Goal: Task Accomplishment & Management: Use online tool/utility

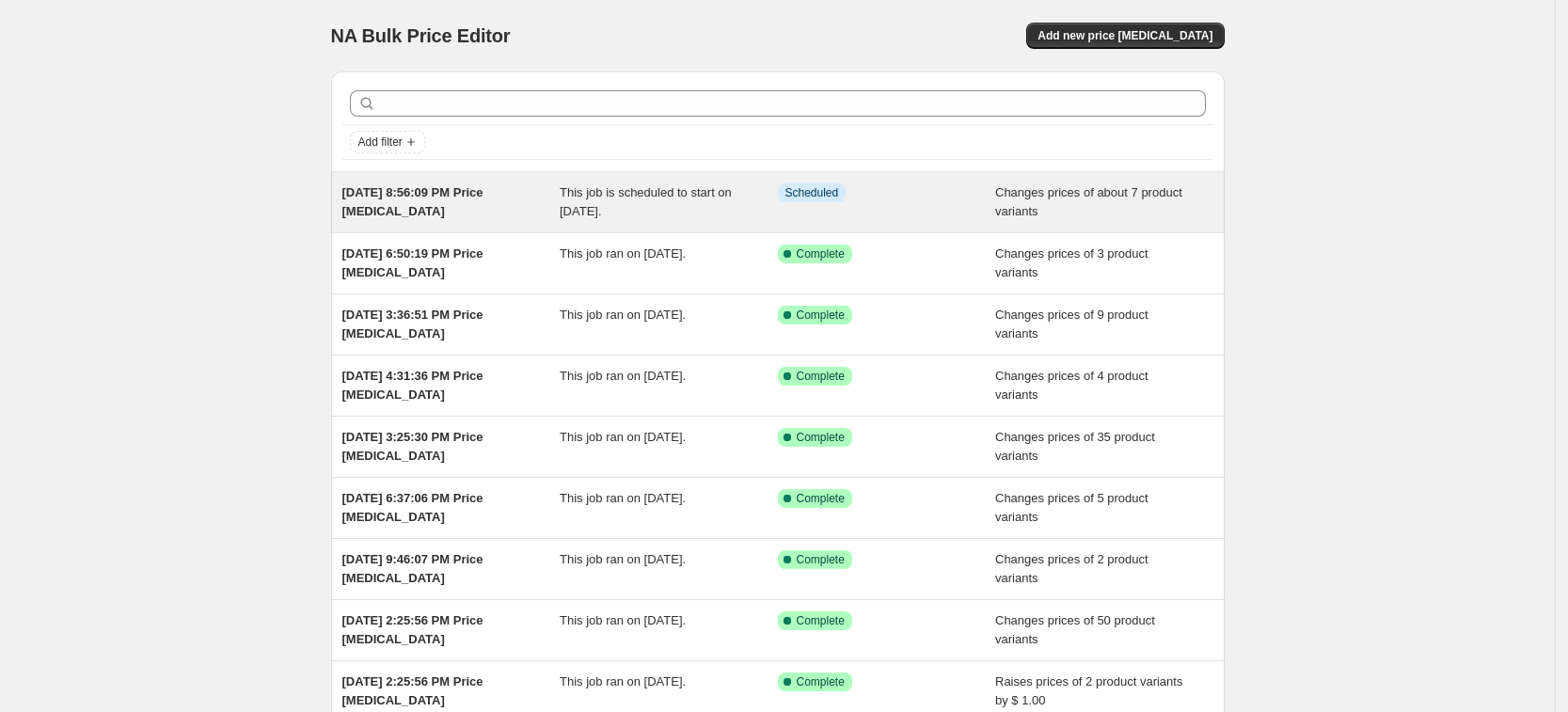
click at [736, 207] on div "This job is scheduled to start on [DATE]." at bounding box center [669, 202] width 218 height 38
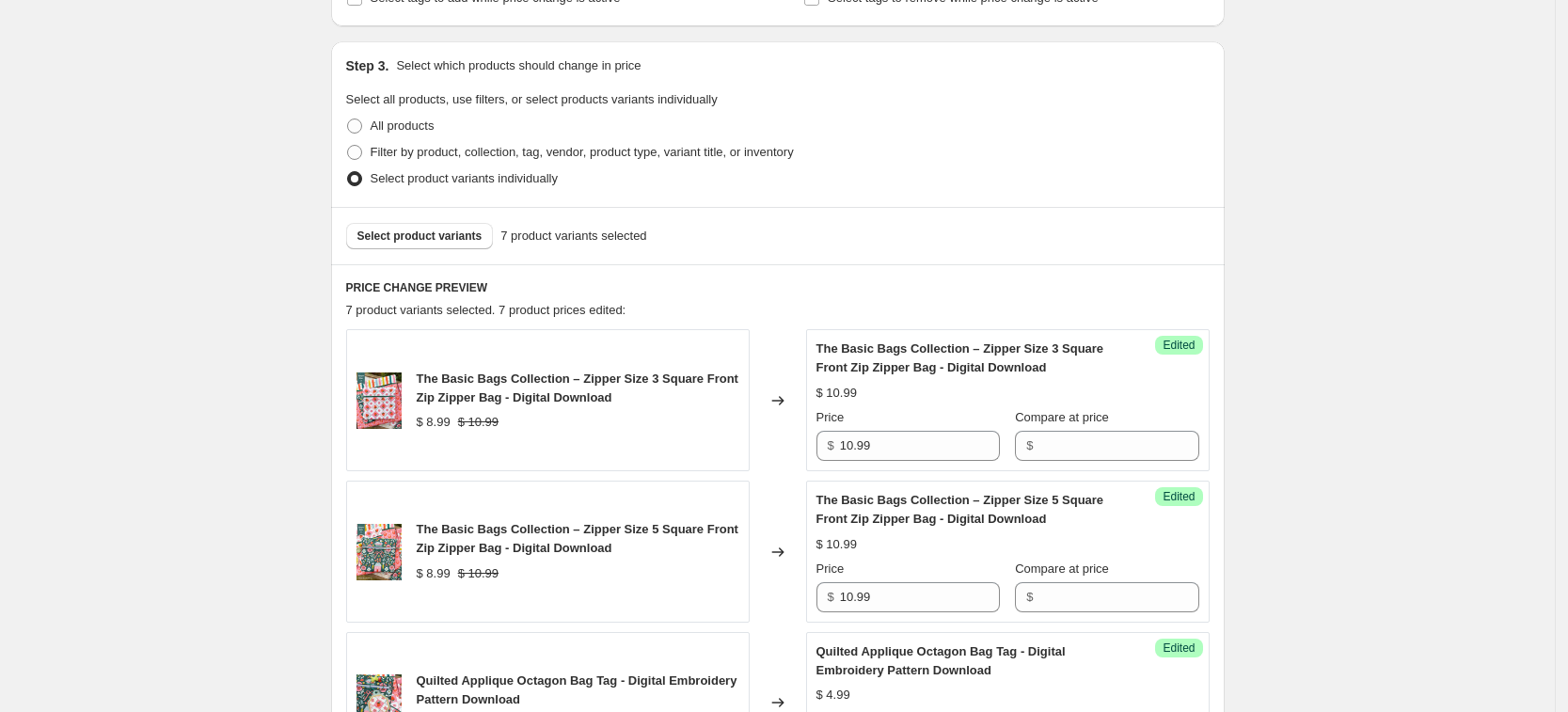
scroll to position [471, 0]
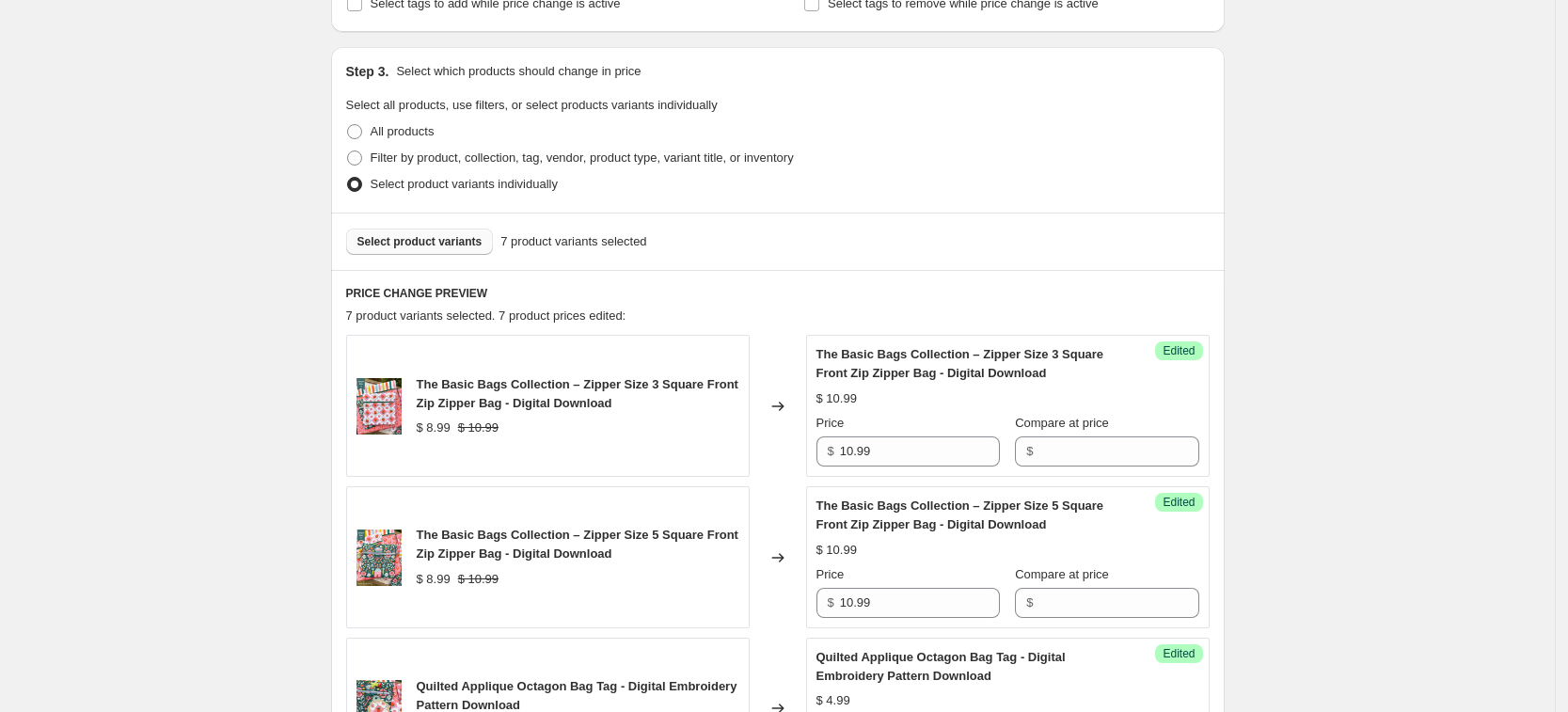
click at [397, 236] on span "Select product variants" at bounding box center [420, 241] width 125 height 15
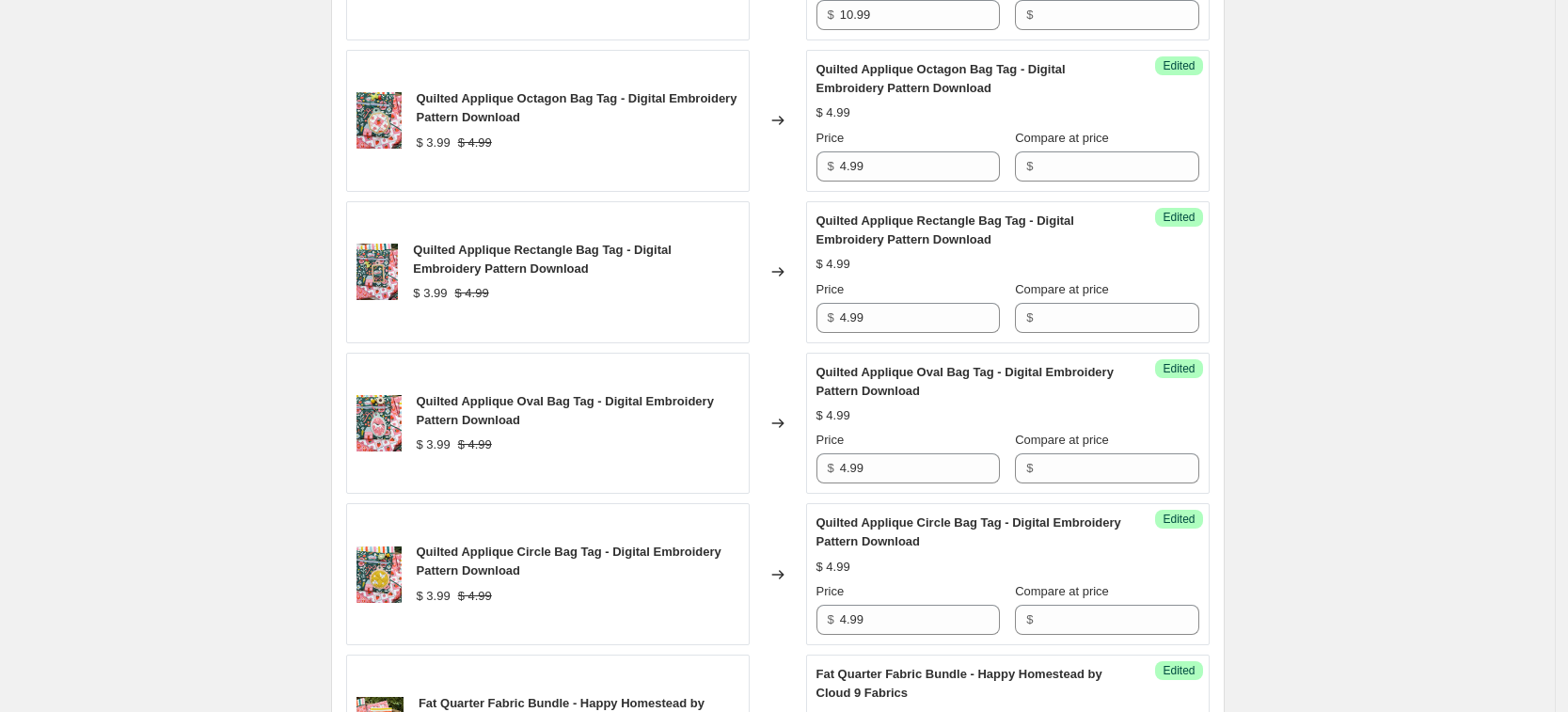
scroll to position [1529, 0]
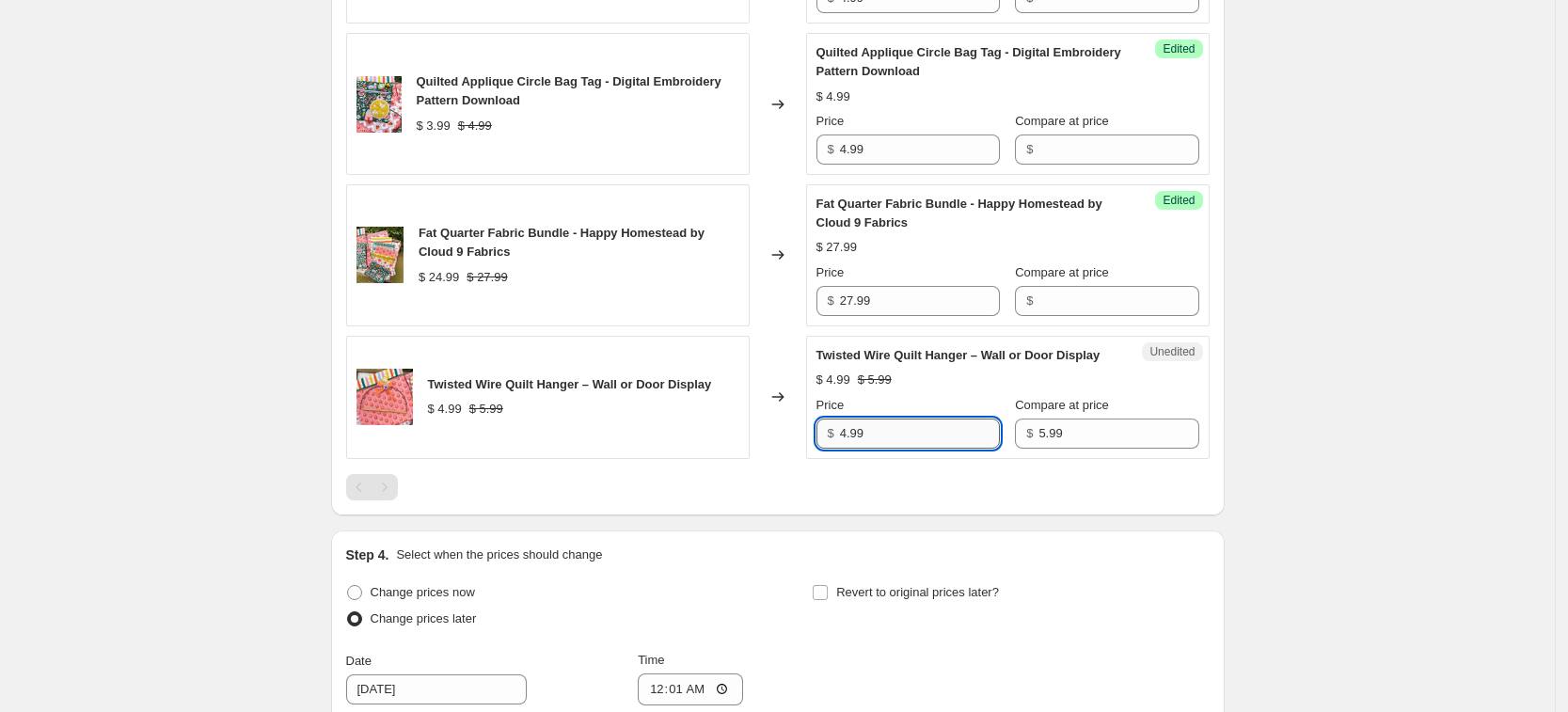
click at [970, 448] on input "4.99" at bounding box center [920, 433] width 159 height 30
type input "4"
type input "5.99"
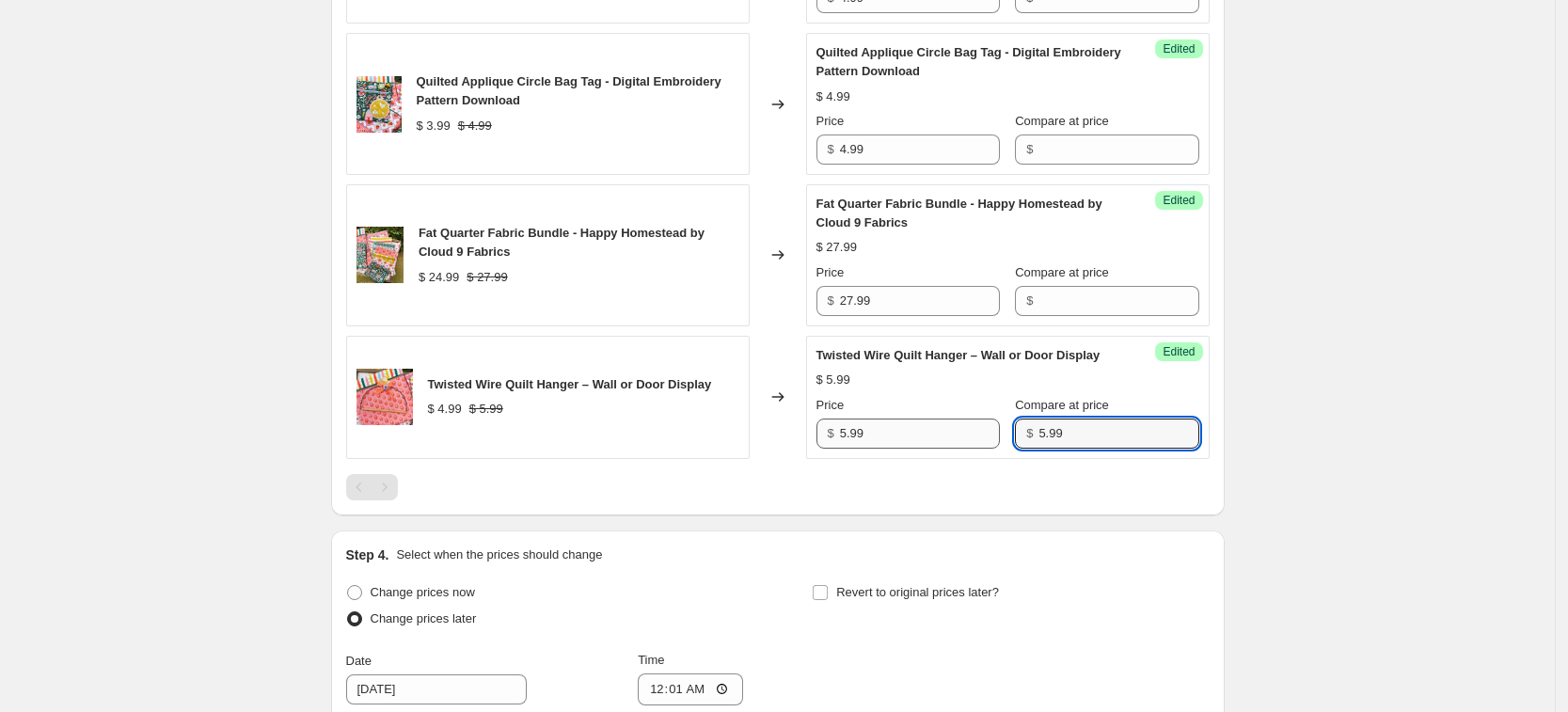
drag, startPoint x: 1057, startPoint y: 447, endPoint x: 959, endPoint y: 459, distance: 98.7
click at [959, 448] on div "Price $ 5.99 Compare at price $ 5.99" at bounding box center [1008, 422] width 383 height 53
click at [1154, 501] on div at bounding box center [778, 487] width 863 height 26
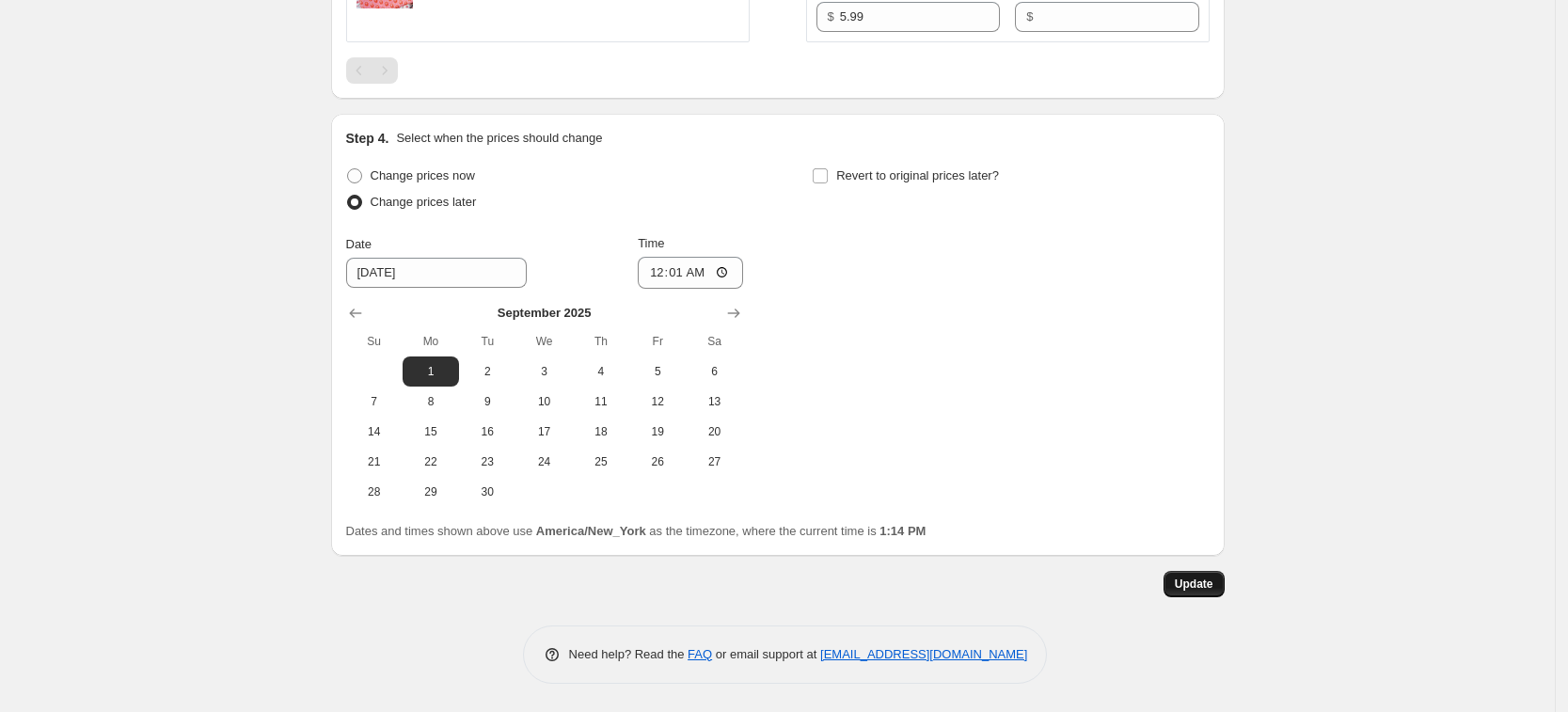
click at [1202, 585] on span "Update" at bounding box center [1194, 584] width 39 height 15
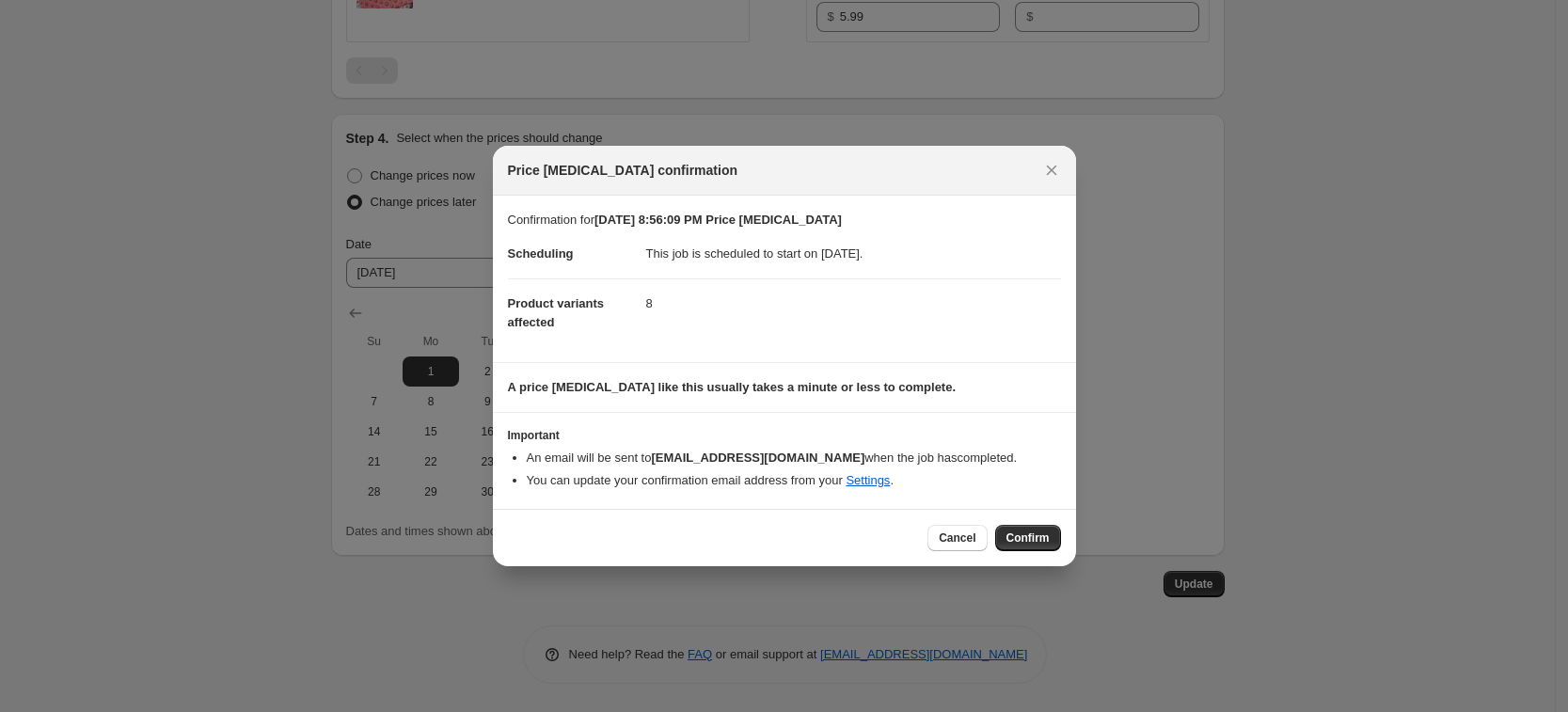
click at [1038, 547] on button "Confirm" at bounding box center [1028, 538] width 66 height 26
